Goal: Navigation & Orientation: Find specific page/section

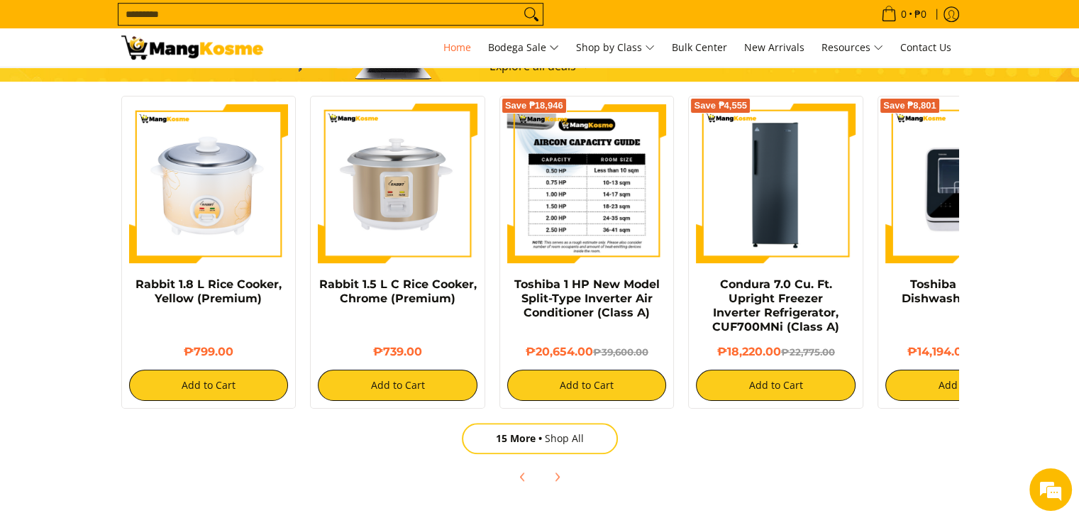
scroll to position [922, 0]
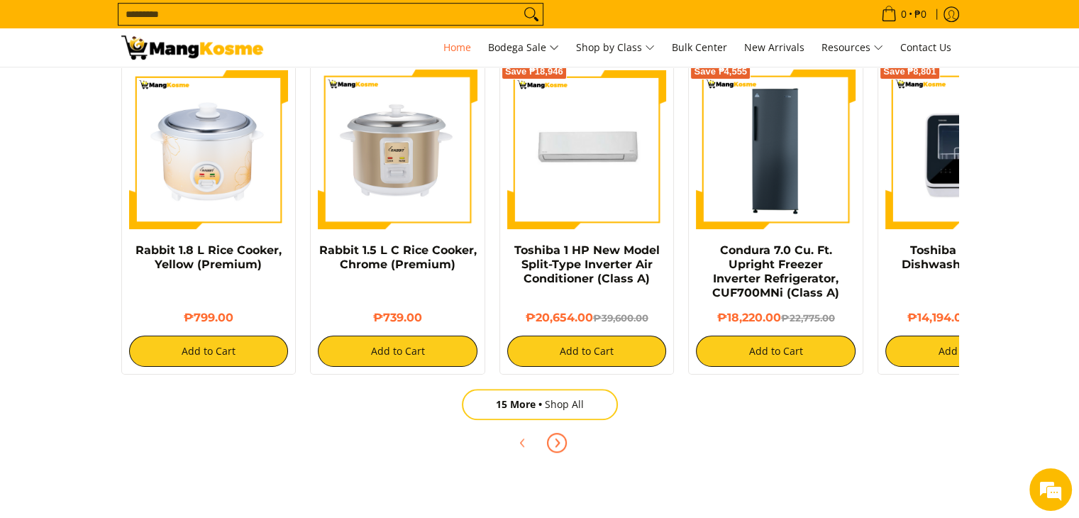
click at [563, 441] on span "Next" at bounding box center [557, 442] width 17 height 17
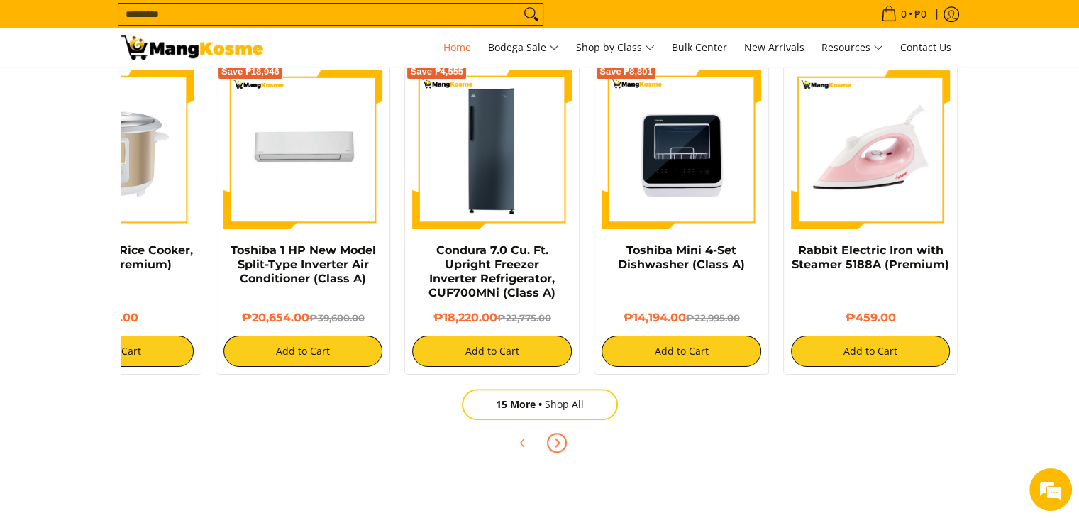
click at [563, 441] on span "Next" at bounding box center [557, 442] width 17 height 17
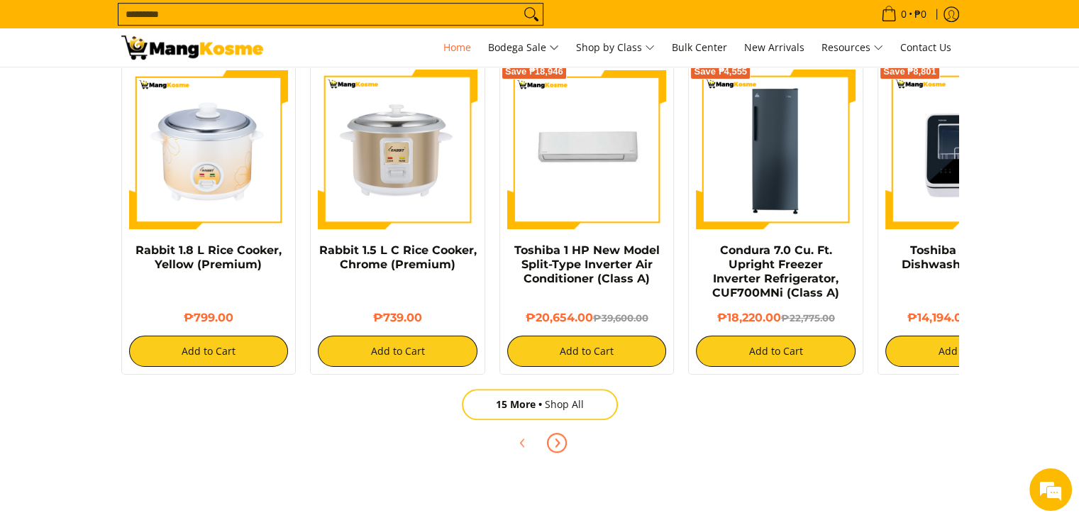
scroll to position [0, 564]
click at [514, 441] on span "Previous" at bounding box center [522, 442] width 17 height 17
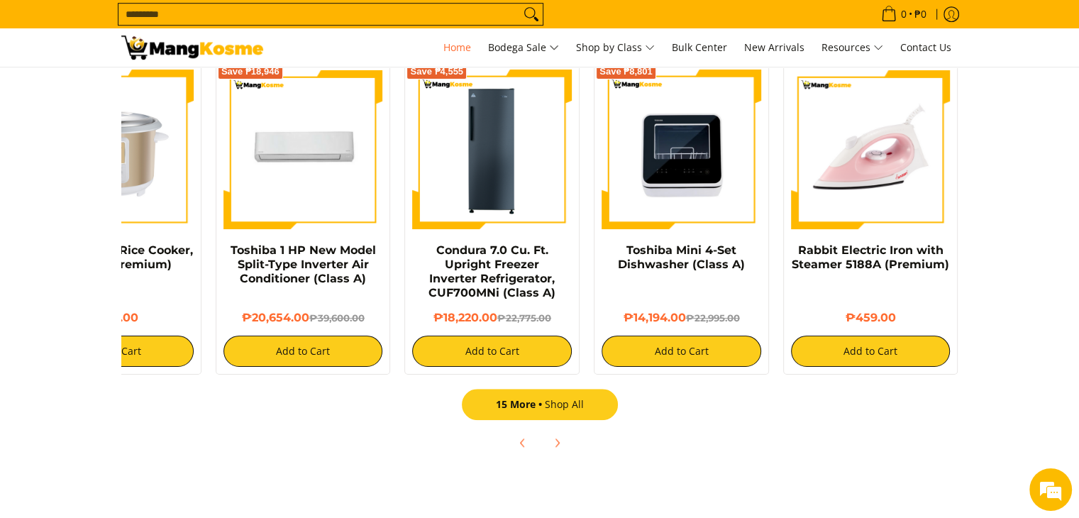
drag, startPoint x: 575, startPoint y: 400, endPoint x: 639, endPoint y: 408, distance: 63.6
click at [575, 399] on link "15 More Shop All" at bounding box center [540, 404] width 156 height 31
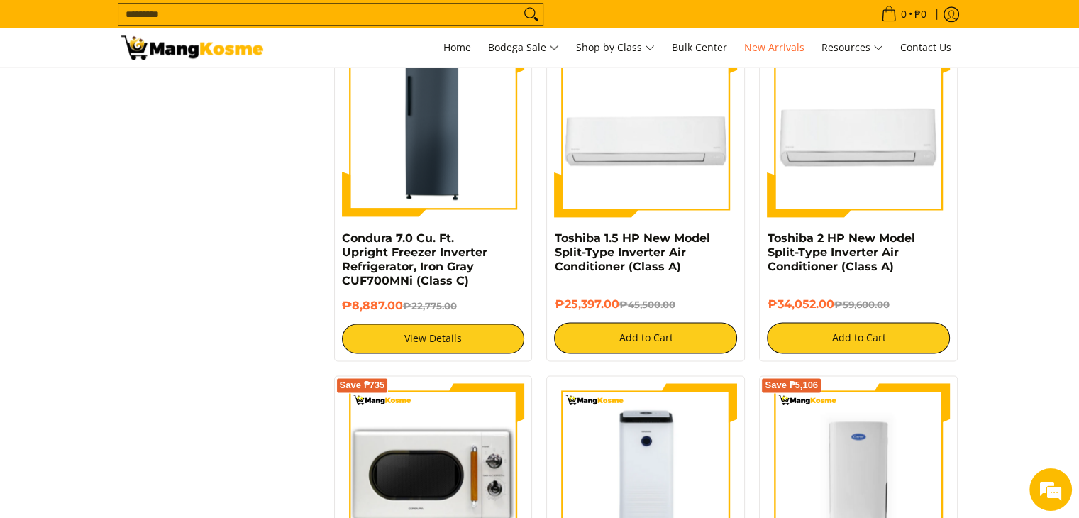
scroll to position [1845, 0]
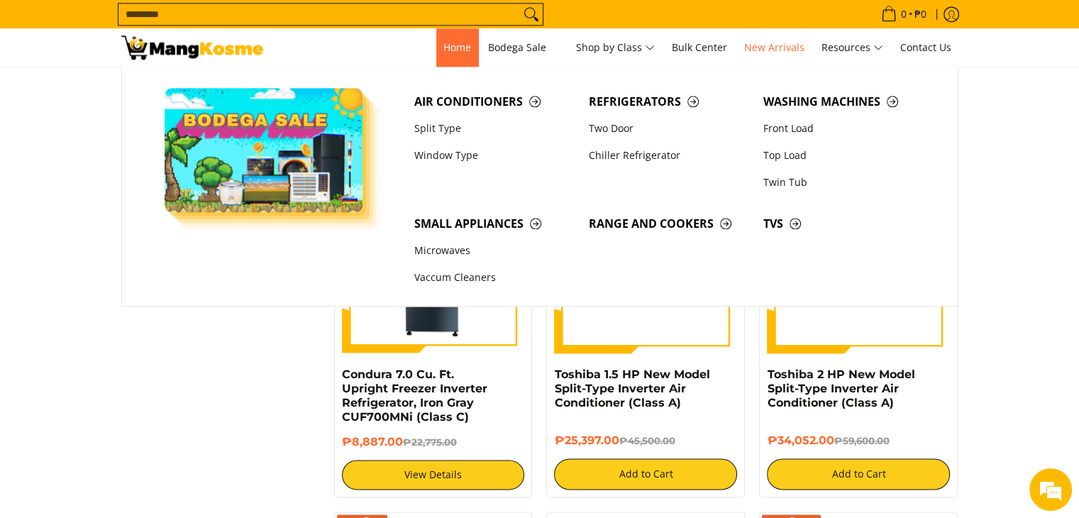
click at [456, 43] on span "Home" at bounding box center [457, 46] width 28 height 13
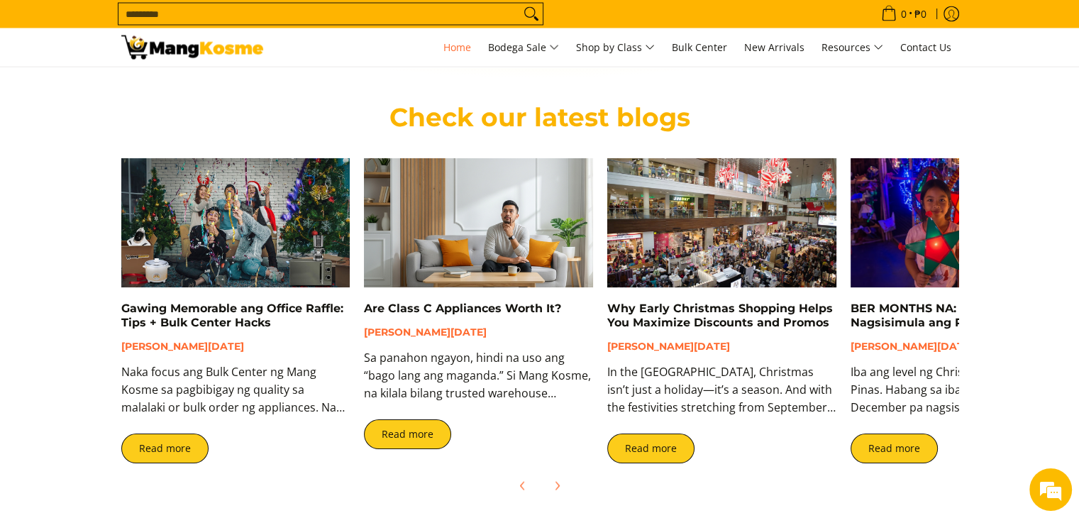
scroll to position [2767, 0]
